Goal: Task Accomplishment & Management: Manage account settings

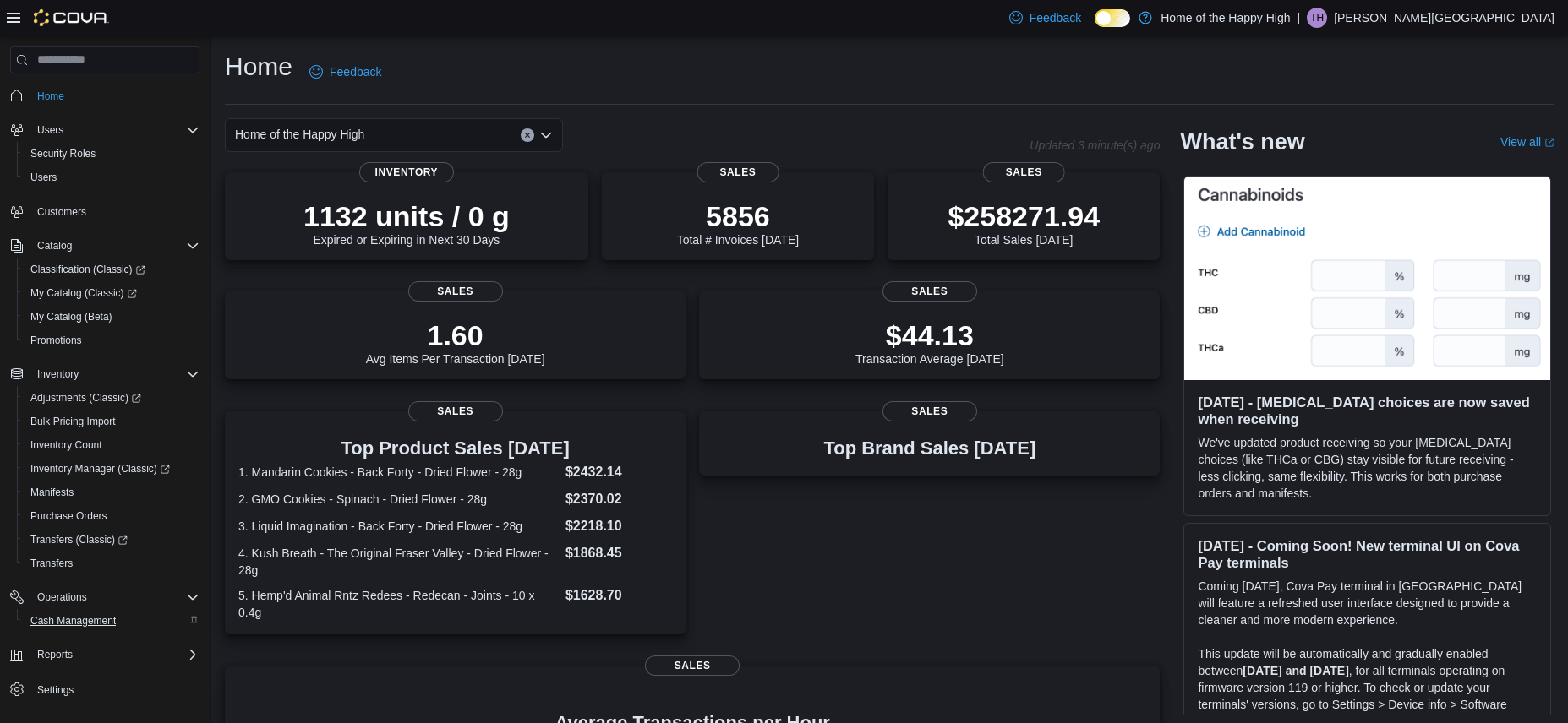
scroll to position [25, 0]
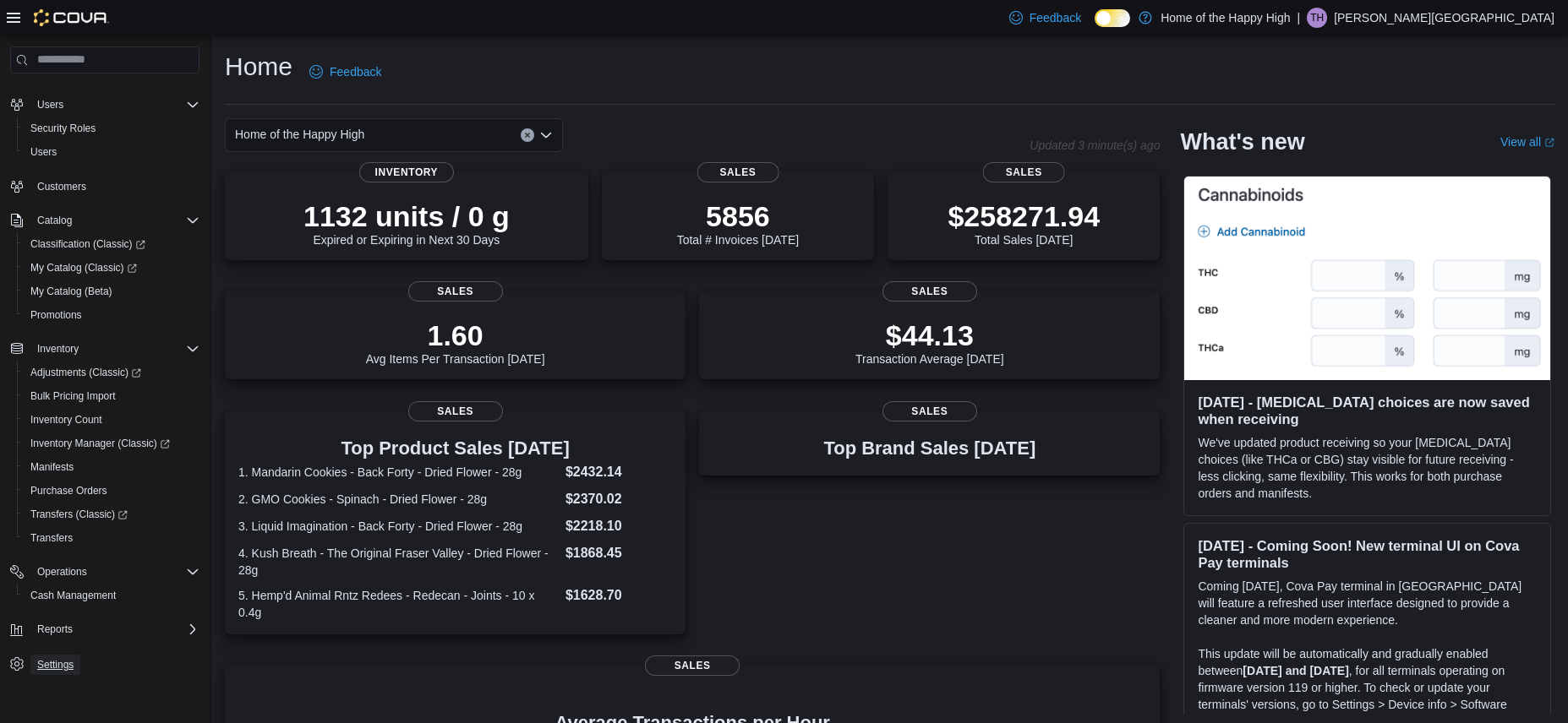
click at [51, 665] on span "Settings" at bounding box center [55, 664] width 37 height 13
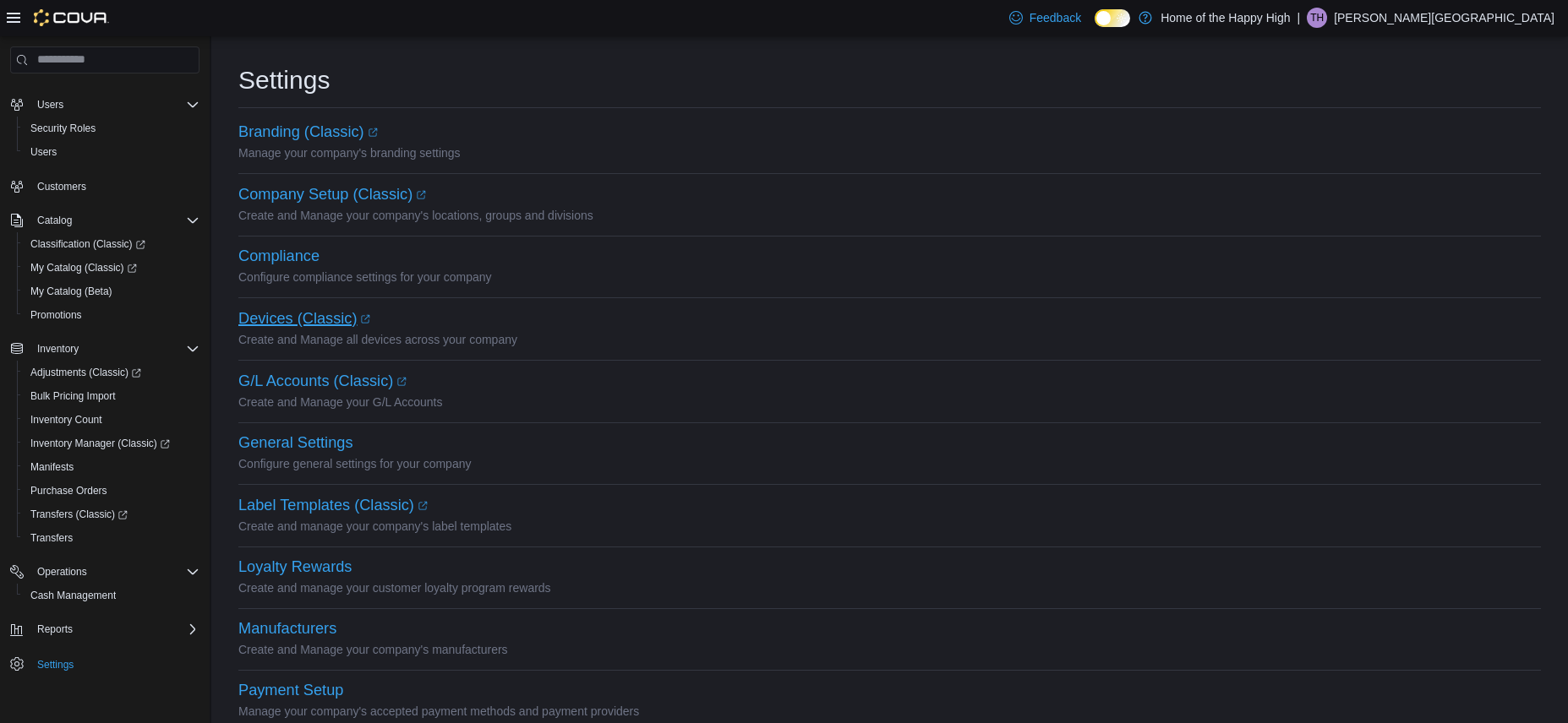
click at [315, 314] on link "Devices (Classic) (opens in a new tab or window)" at bounding box center [304, 318] width 132 height 17
